Goal: Check status: Check status

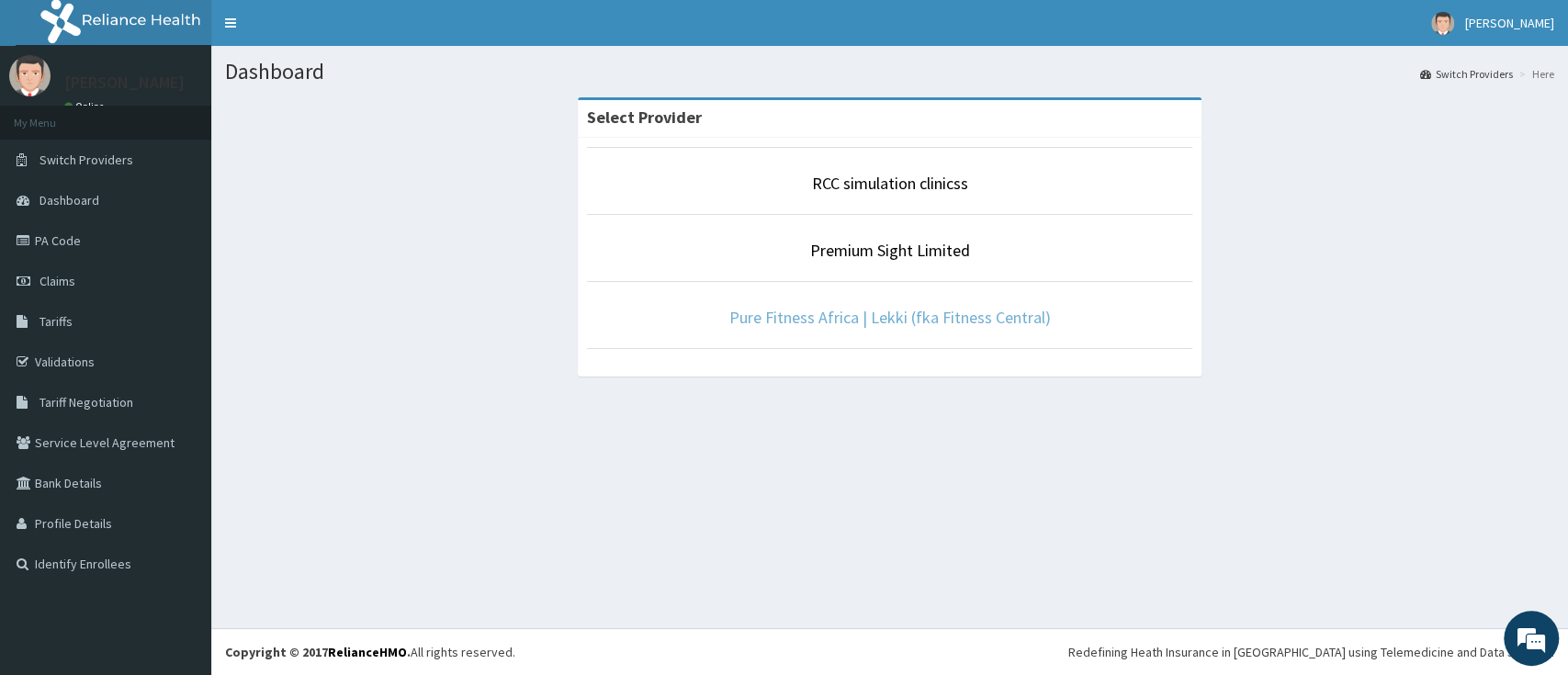
click at [849, 321] on link "Pure Fitness Africa | Lekki (fka Fitness Central)" at bounding box center [889, 318] width 322 height 21
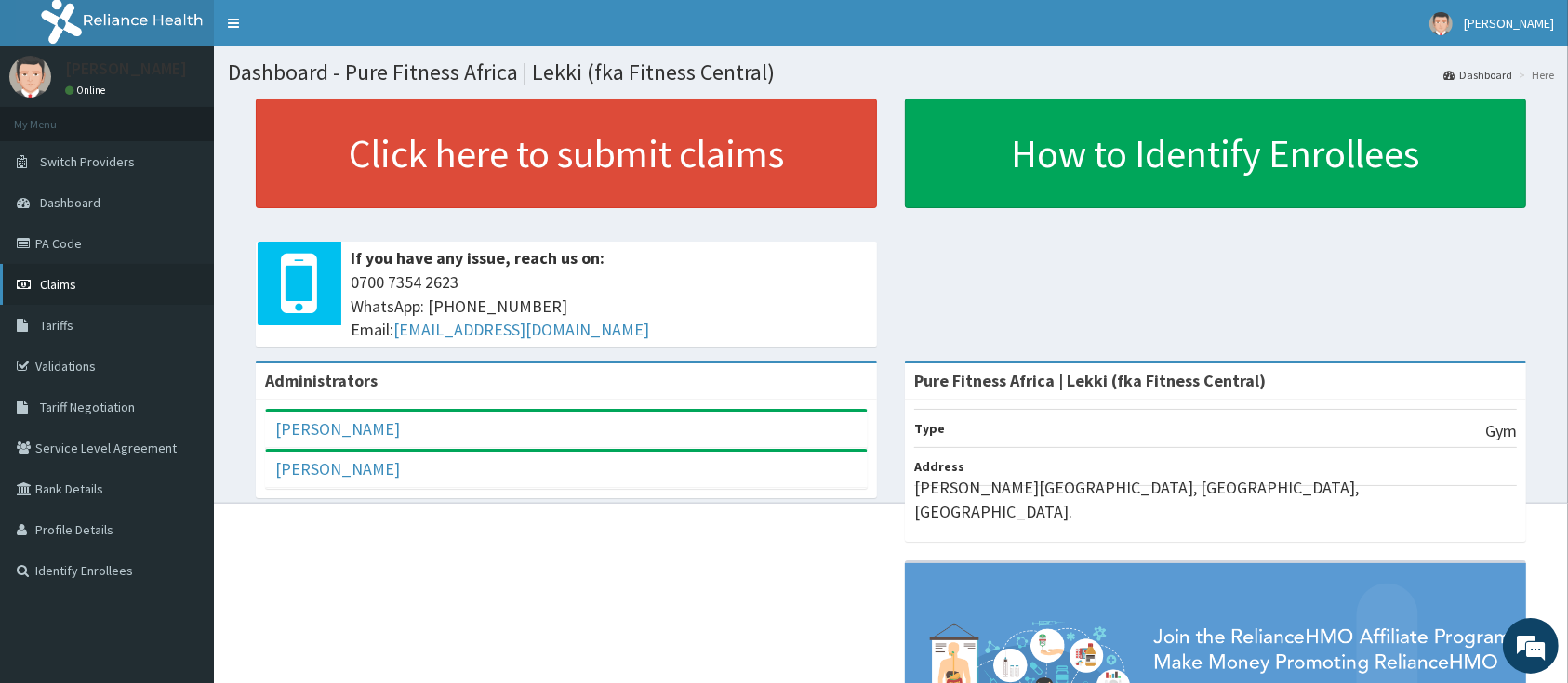
click at [86, 284] on link "Claims" at bounding box center [107, 284] width 214 height 41
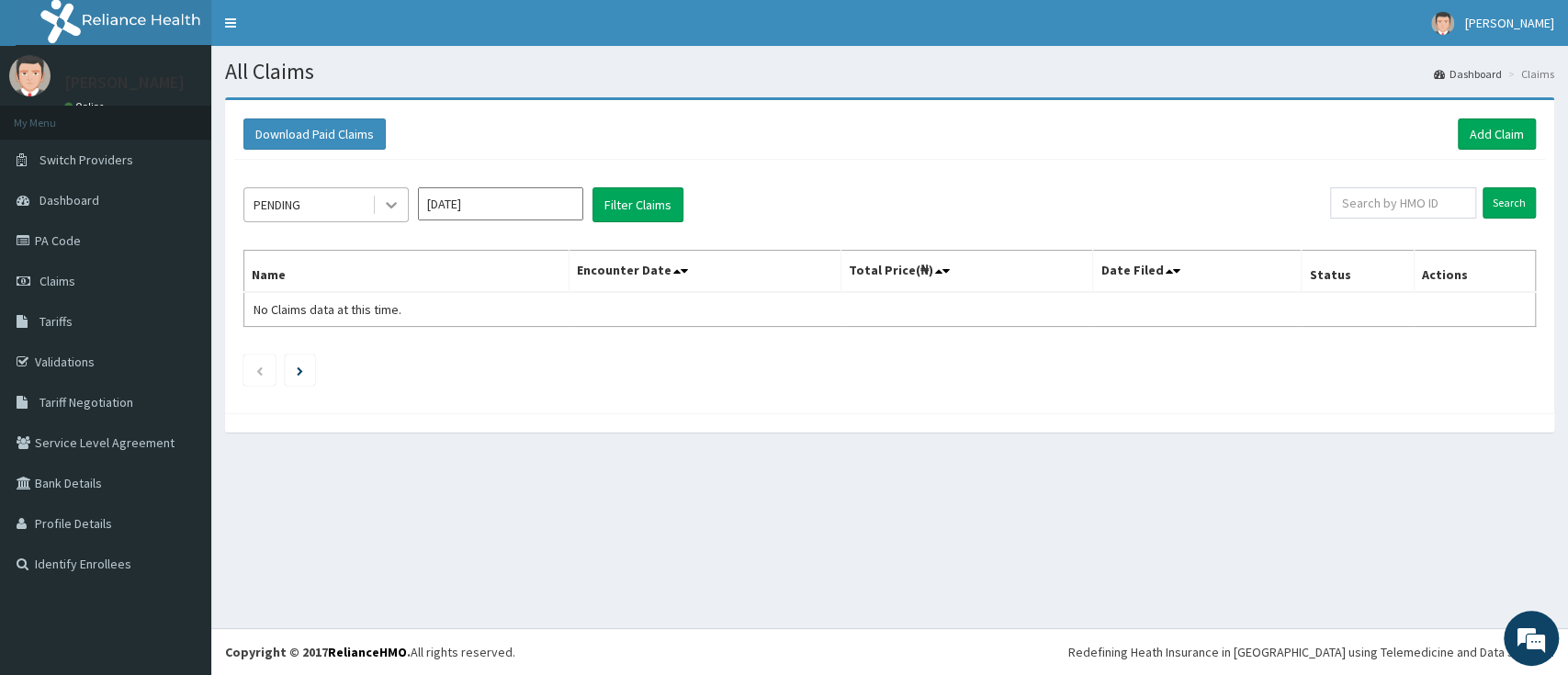
click at [379, 209] on div at bounding box center [391, 205] width 33 height 33
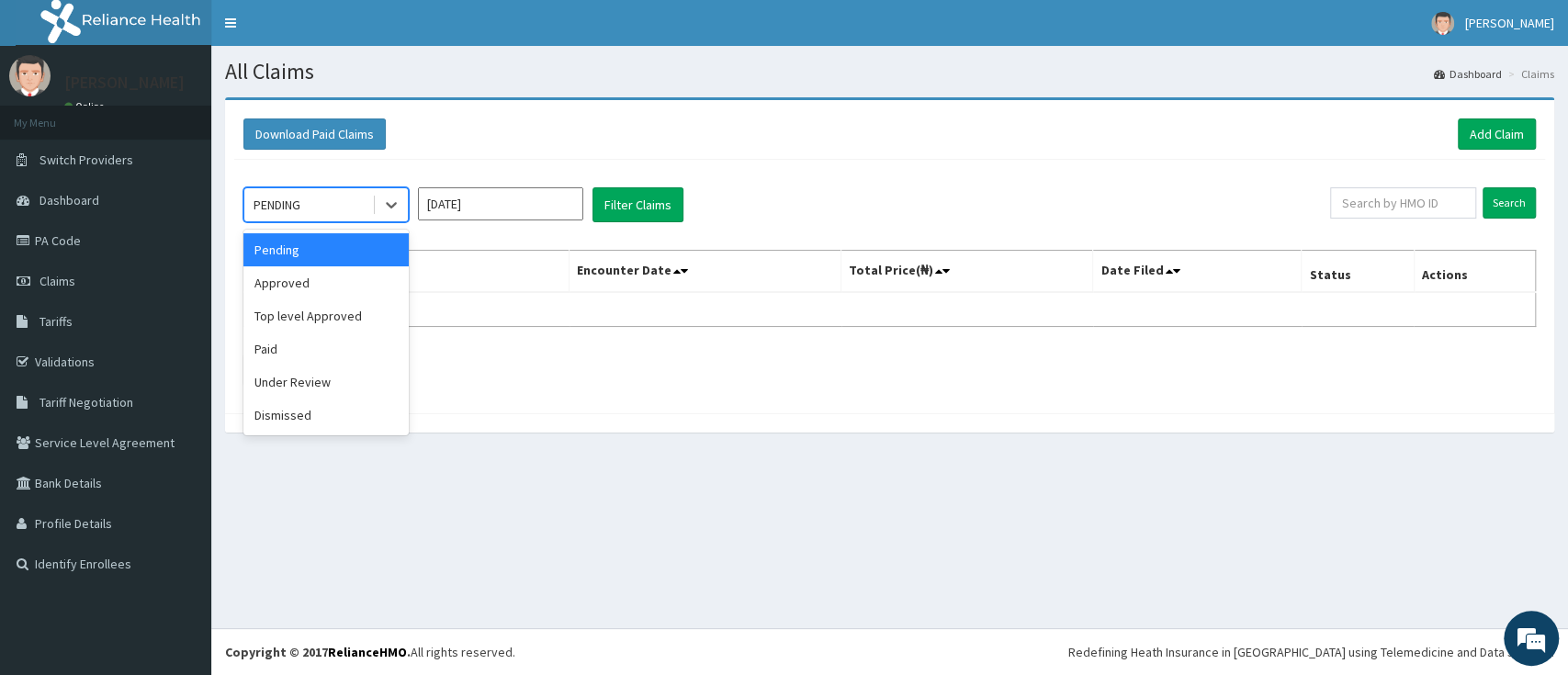
click at [311, 202] on div "PENDING" at bounding box center [308, 205] width 127 height 29
click at [286, 344] on div "Paid" at bounding box center [325, 349] width 165 height 33
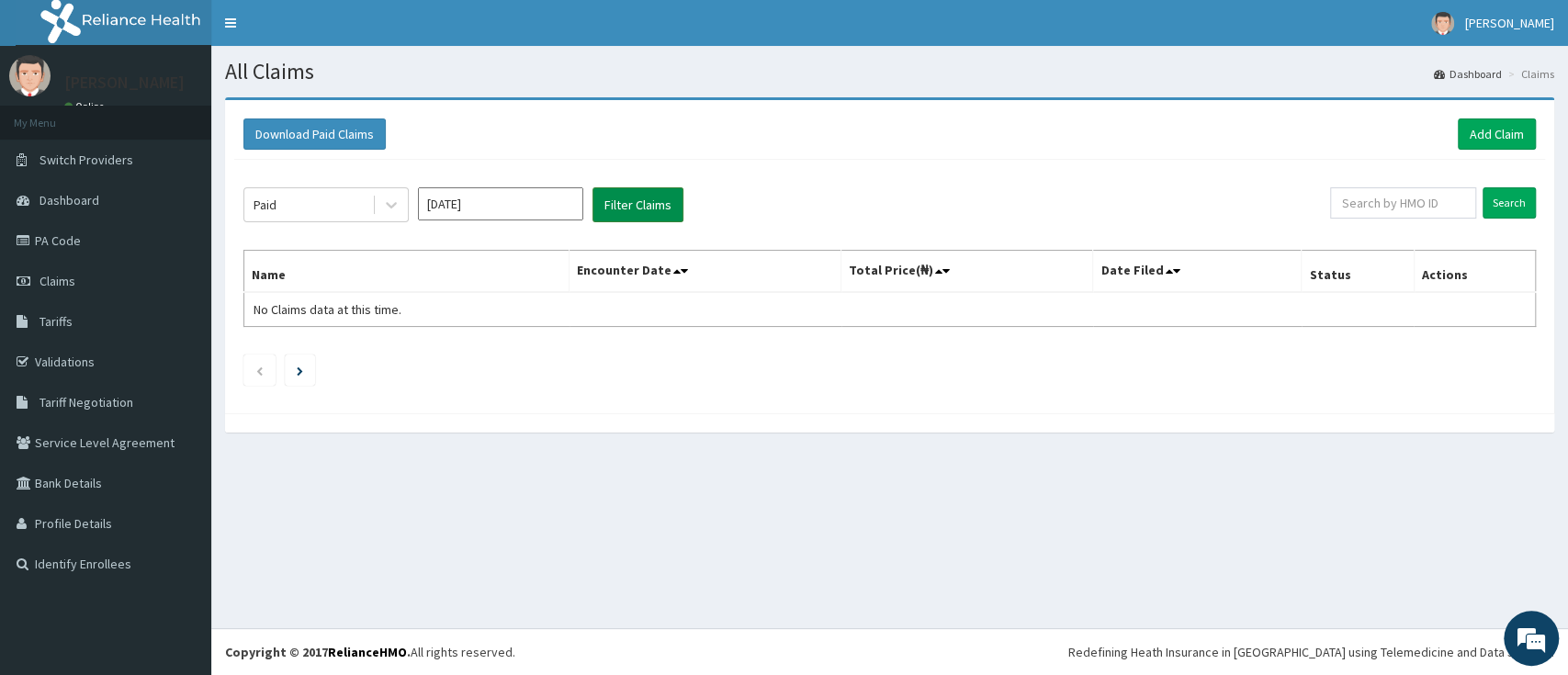
click at [677, 205] on button "Filter Claims" at bounding box center [638, 205] width 91 height 35
